Goal: Information Seeking & Learning: Learn about a topic

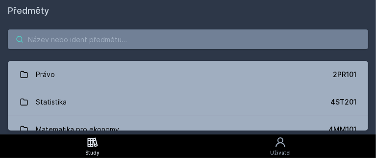
drag, startPoint x: 212, startPoint y: 50, endPoint x: 218, endPoint y: 42, distance: 10.8
click at [218, 42] on div "Právo 2PR101 Statistika 4ST201 Matematika pro ekonomy 4MM101 Angličtina pro eko…" at bounding box center [188, 79] width 376 height 109
click at [213, 44] on input "search" at bounding box center [188, 39] width 360 height 20
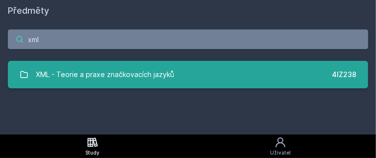
type input "xml"
click at [168, 68] on div "XML - Teorie a praxe značkovacích jazyků" at bounding box center [105, 75] width 138 height 20
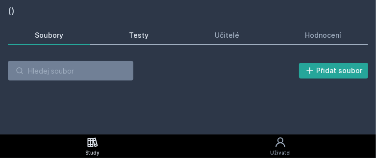
click at [149, 38] on link "Testy" at bounding box center [138, 35] width 73 height 20
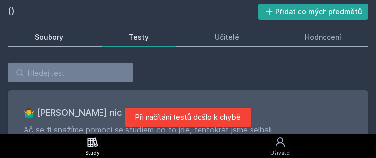
click at [59, 44] on link "Soubory" at bounding box center [49, 37] width 82 height 20
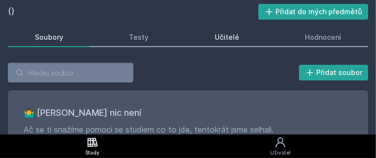
click at [225, 37] on div "Učitelé" at bounding box center [226, 37] width 24 height 10
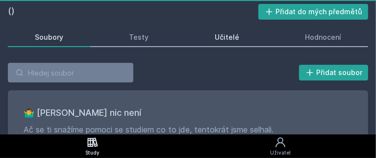
click at [217, 31] on link "Učitelé" at bounding box center [227, 37] width 78 height 20
click at [307, 36] on div "Hodnocení" at bounding box center [323, 37] width 36 height 10
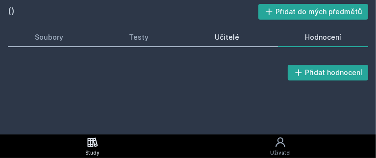
click at [249, 34] on link "Učitelé" at bounding box center [227, 37] width 78 height 20
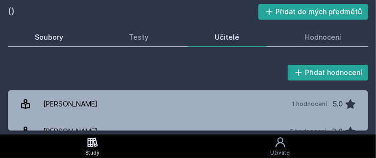
click at [59, 34] on div "Soubory" at bounding box center [49, 37] width 28 height 10
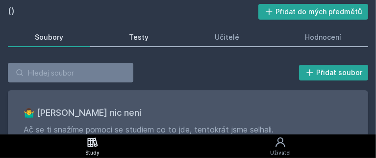
click at [131, 42] on link "Testy" at bounding box center [138, 37] width 73 height 20
